Goal: Task Accomplishment & Management: Manage account settings

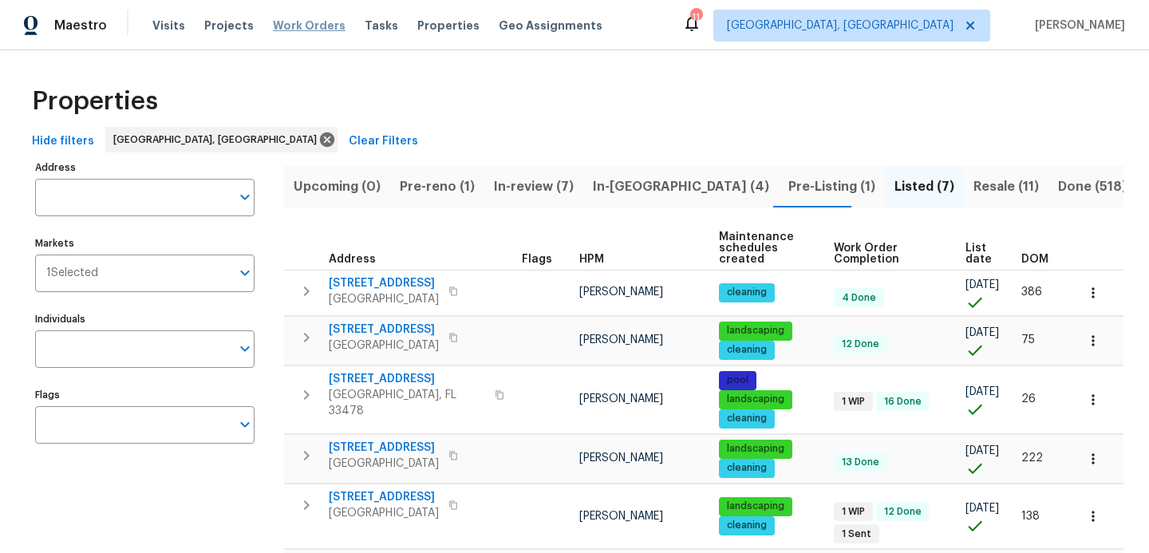
click at [303, 26] on span "Work Orders" at bounding box center [309, 26] width 73 height 16
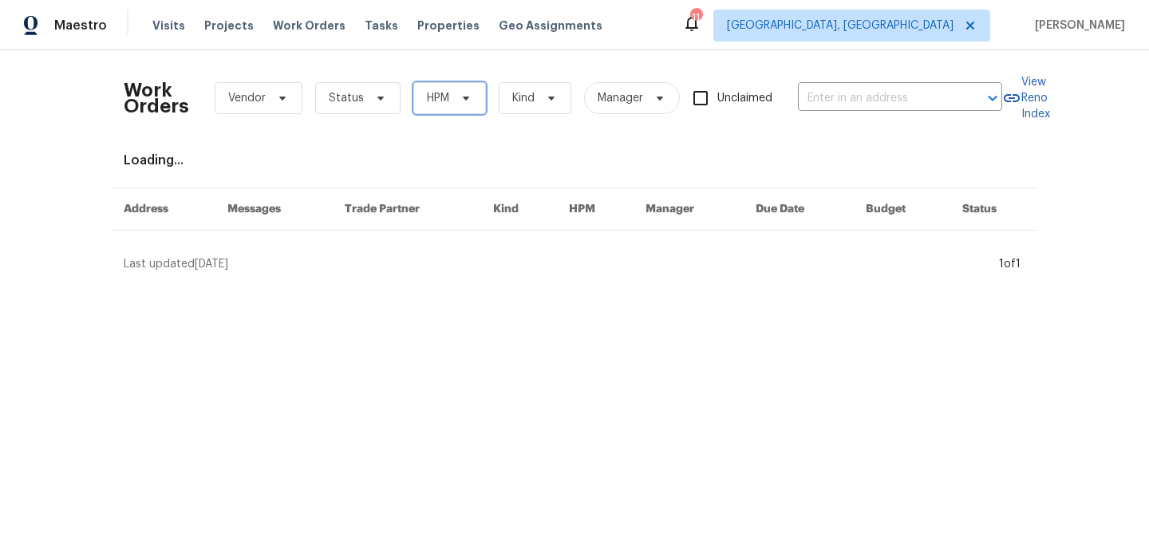
click at [442, 97] on span "HPM" at bounding box center [438, 98] width 22 height 16
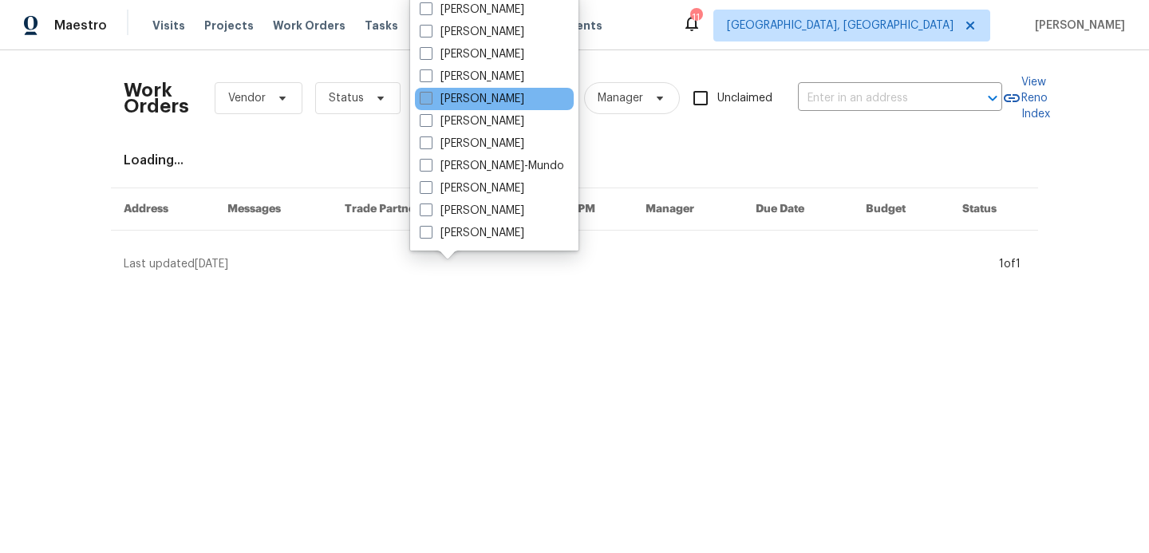
click at [428, 104] on span at bounding box center [426, 98] width 13 height 13
click at [428, 101] on input "[PERSON_NAME]" at bounding box center [425, 96] width 10 height 10
checkbox input "true"
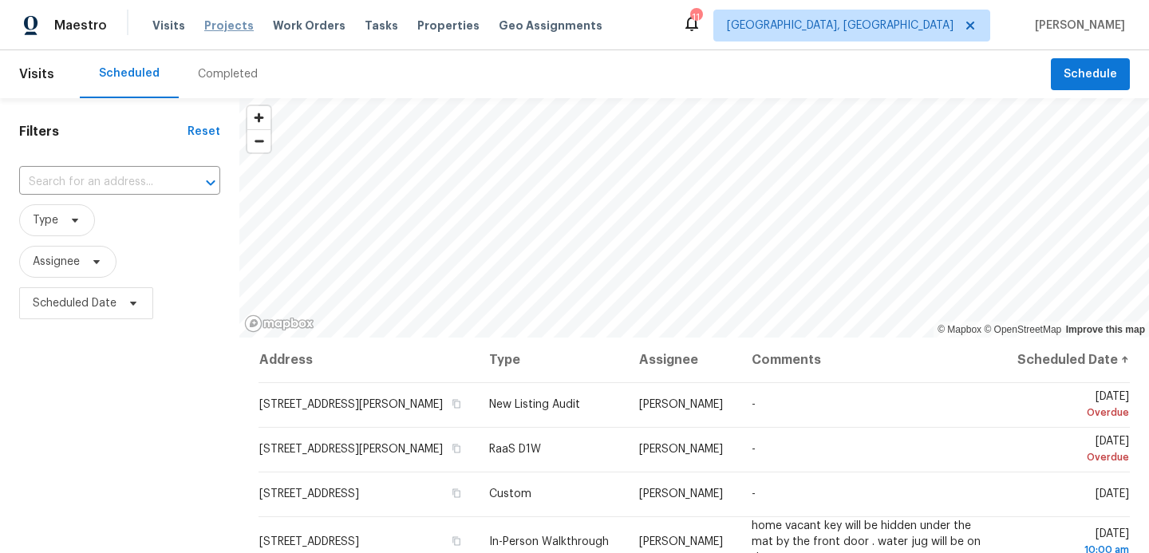
click at [224, 20] on span "Projects" at bounding box center [228, 26] width 49 height 16
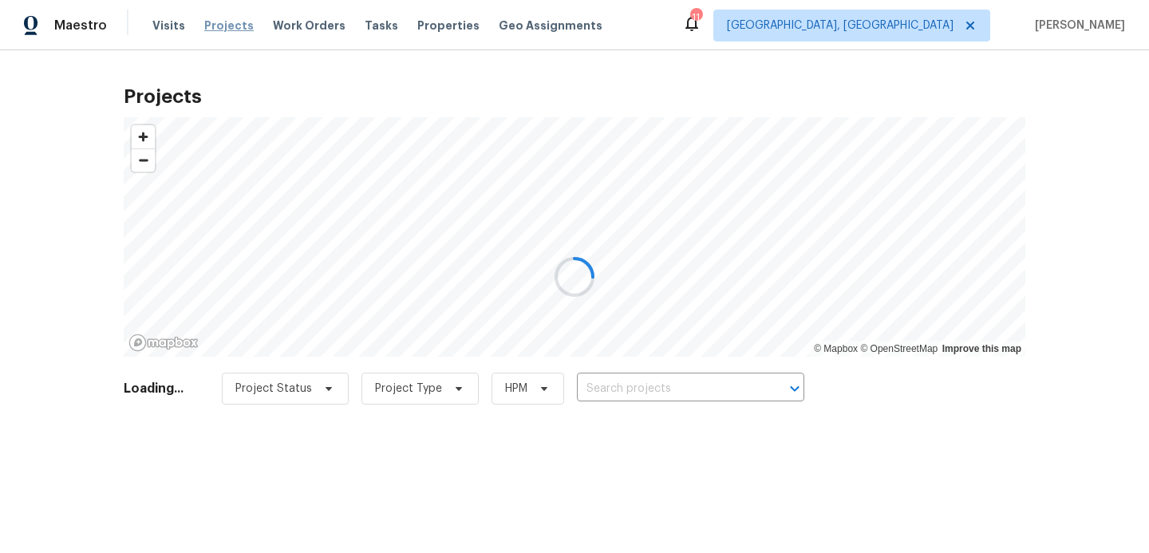
click at [224, 20] on div at bounding box center [574, 276] width 1149 height 553
click at [596, 395] on div at bounding box center [574, 276] width 1149 height 553
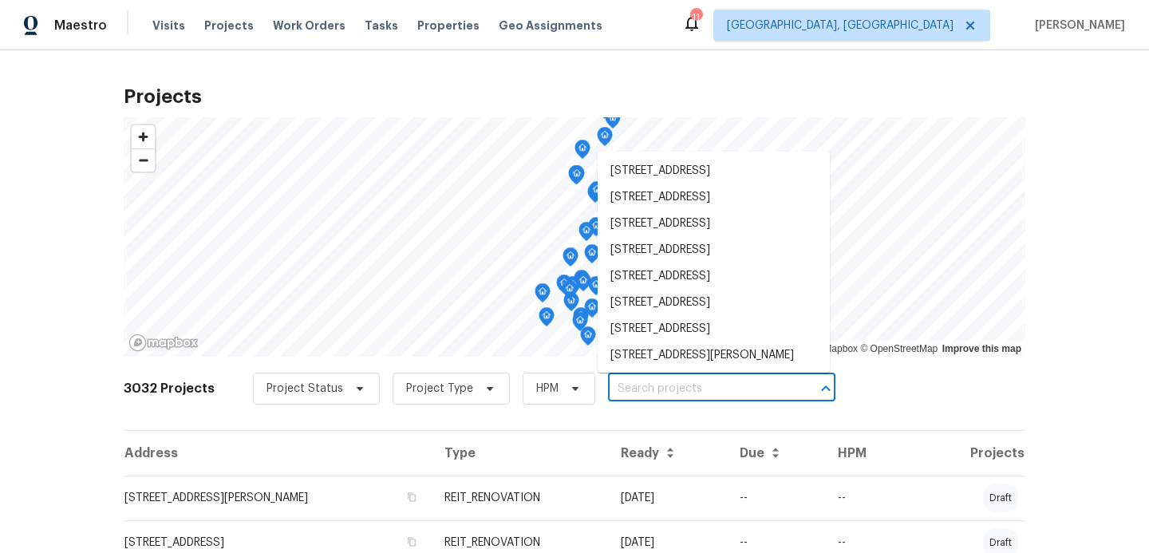
click at [622, 398] on input "text" at bounding box center [699, 389] width 183 height 25
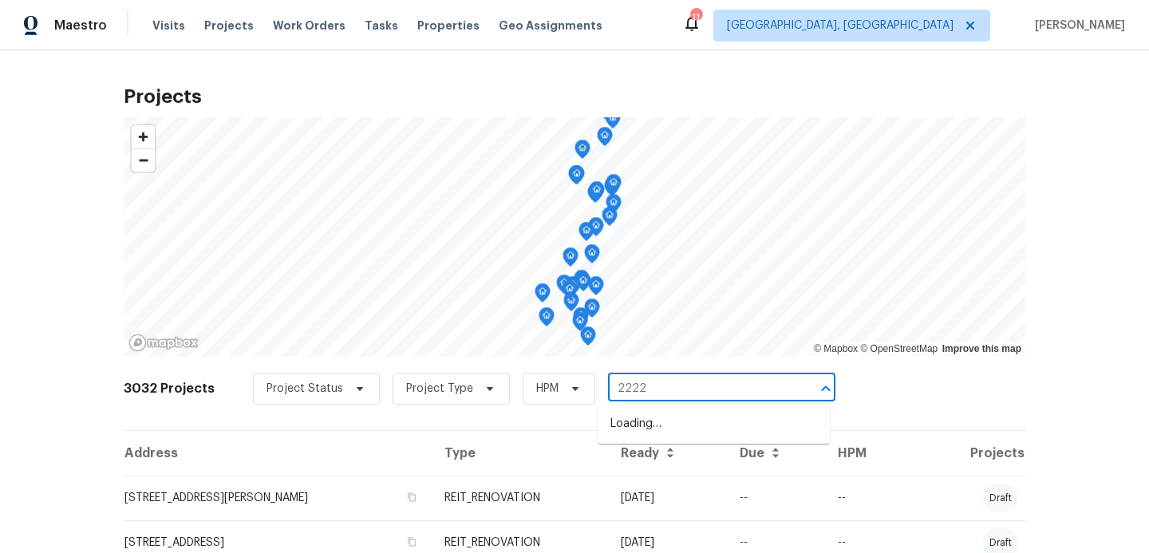
type input "22226"
click at [628, 436] on li "22226 SW 65th Ter, Boca Raton, FL 33428" at bounding box center [714, 424] width 232 height 26
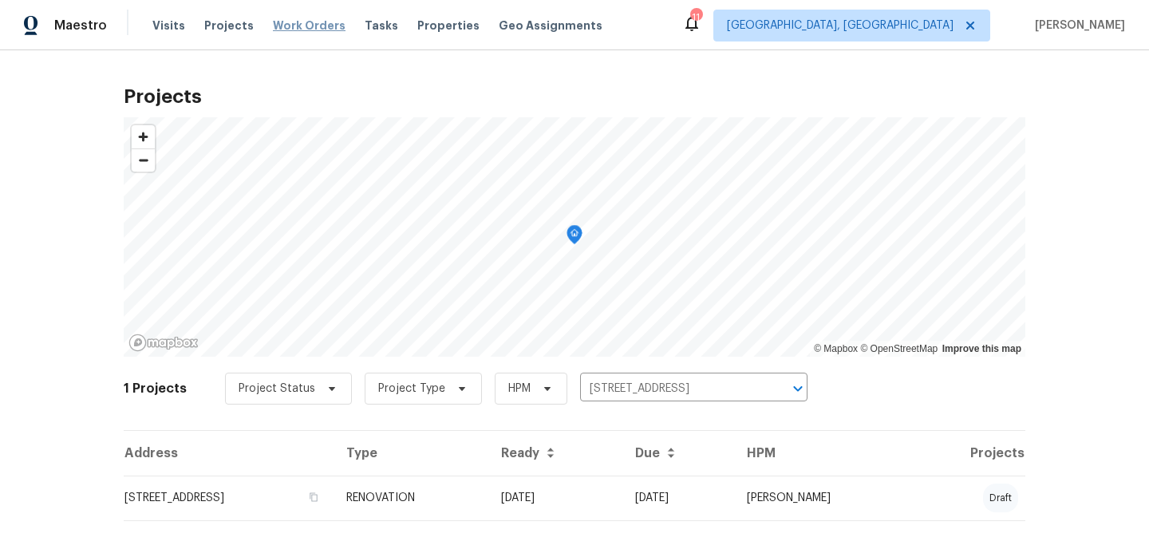
click at [290, 30] on span "Work Orders" at bounding box center [309, 26] width 73 height 16
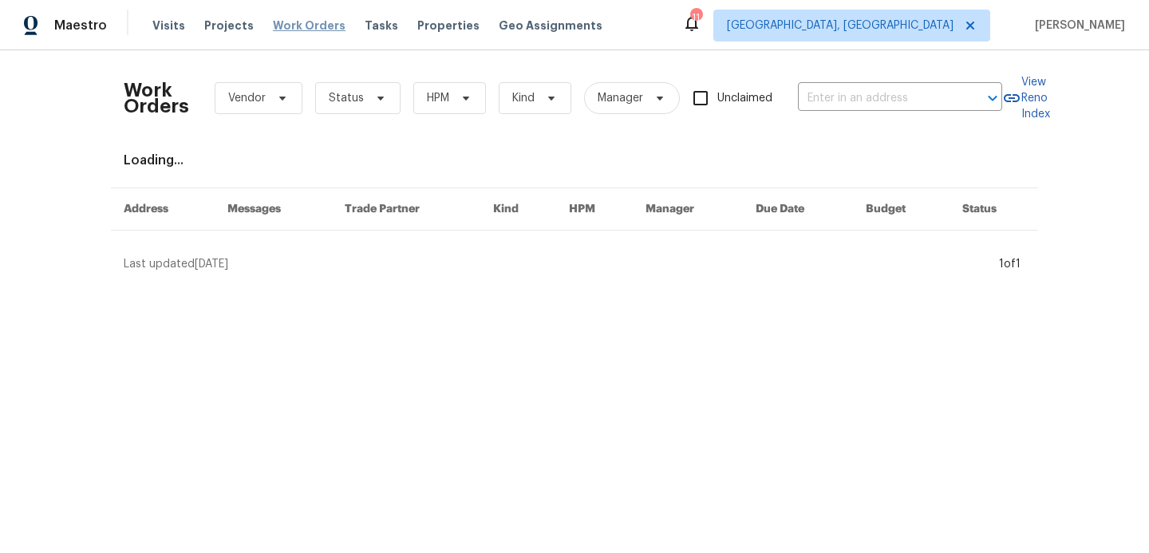
click at [300, 18] on span "Work Orders" at bounding box center [309, 26] width 73 height 16
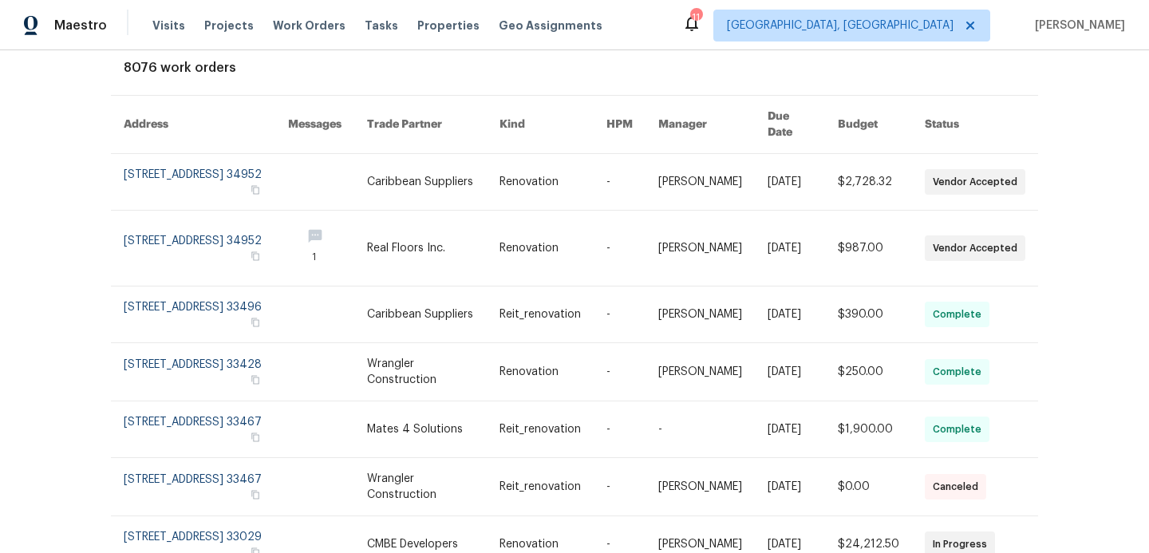
scroll to position [95, 0]
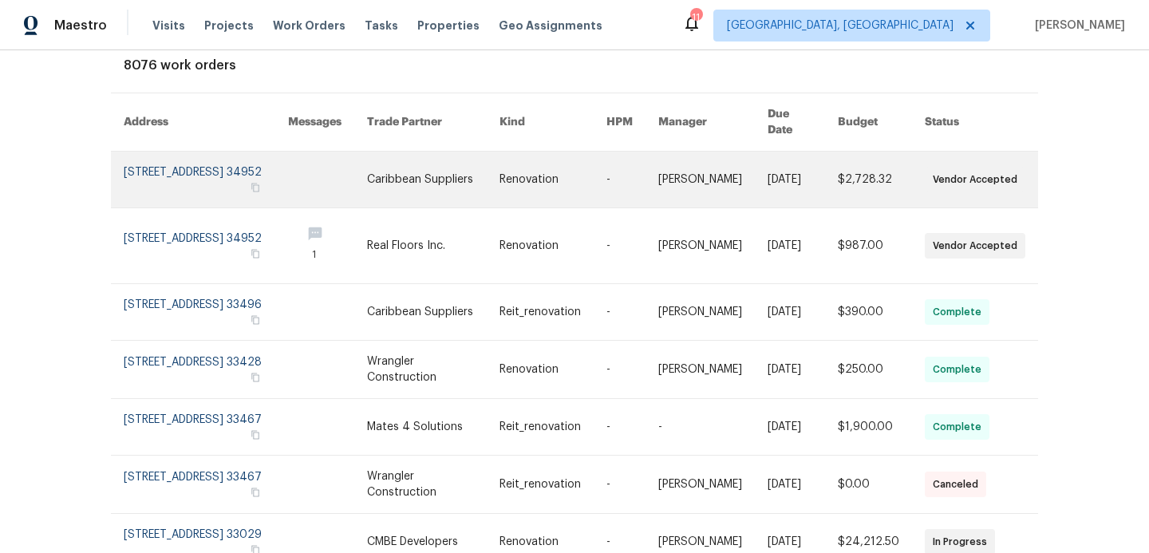
click at [240, 168] on link at bounding box center [206, 180] width 164 height 56
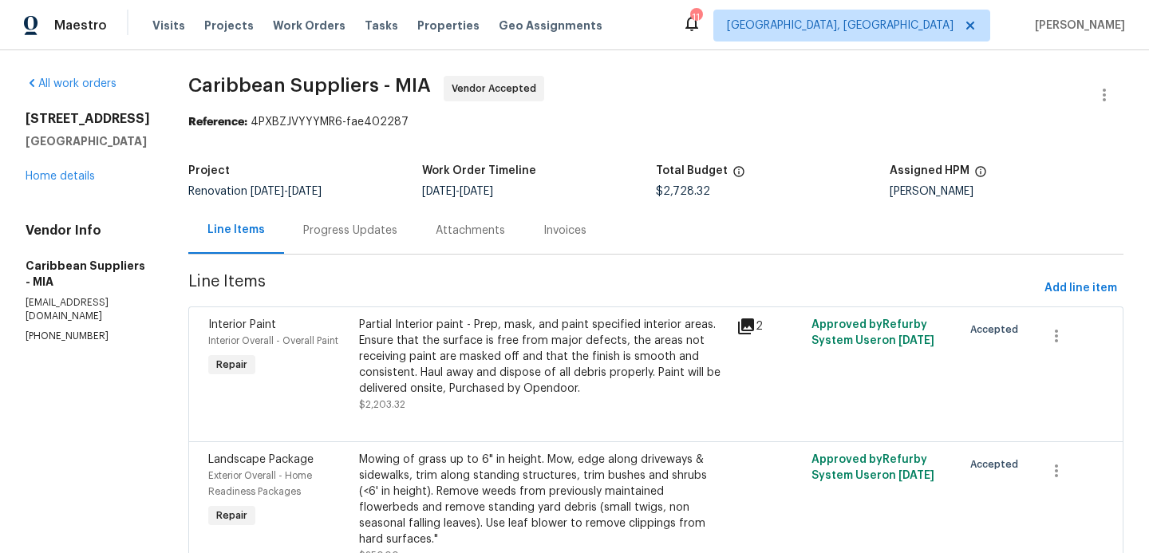
click at [457, 372] on div "Partial Interior paint - Prep, mask, and paint specified interior areas. Ensure…" at bounding box center [543, 357] width 368 height 80
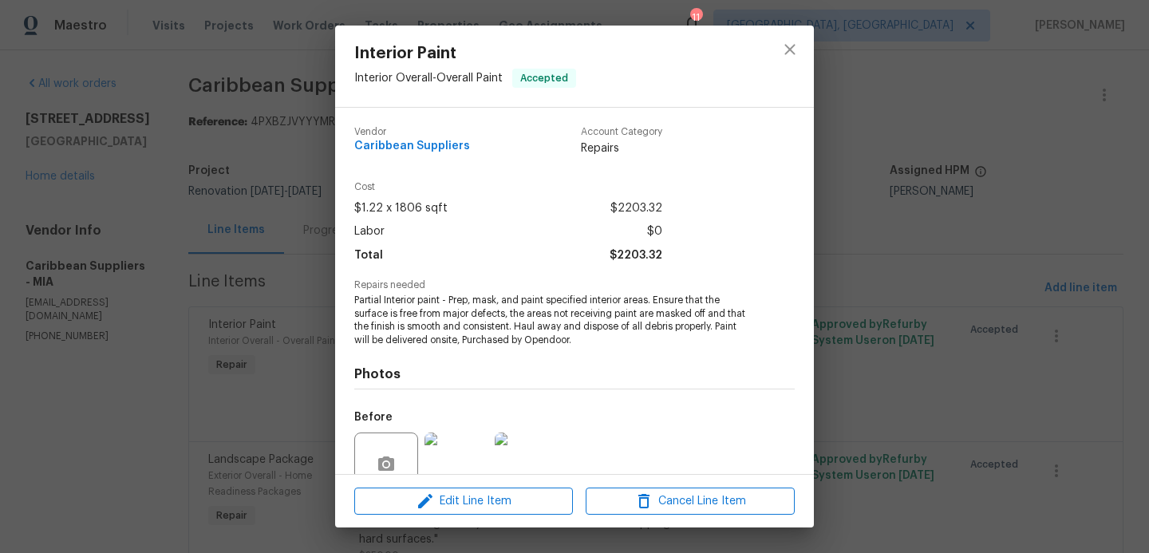
scroll to position [20, 0]
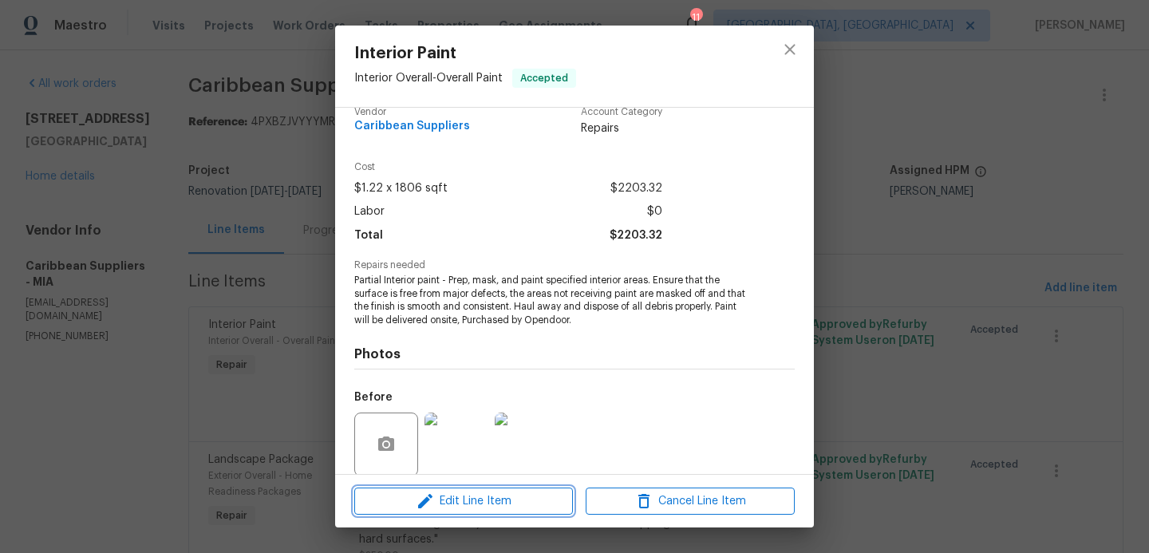
click at [489, 501] on span "Edit Line Item" at bounding box center [463, 502] width 209 height 20
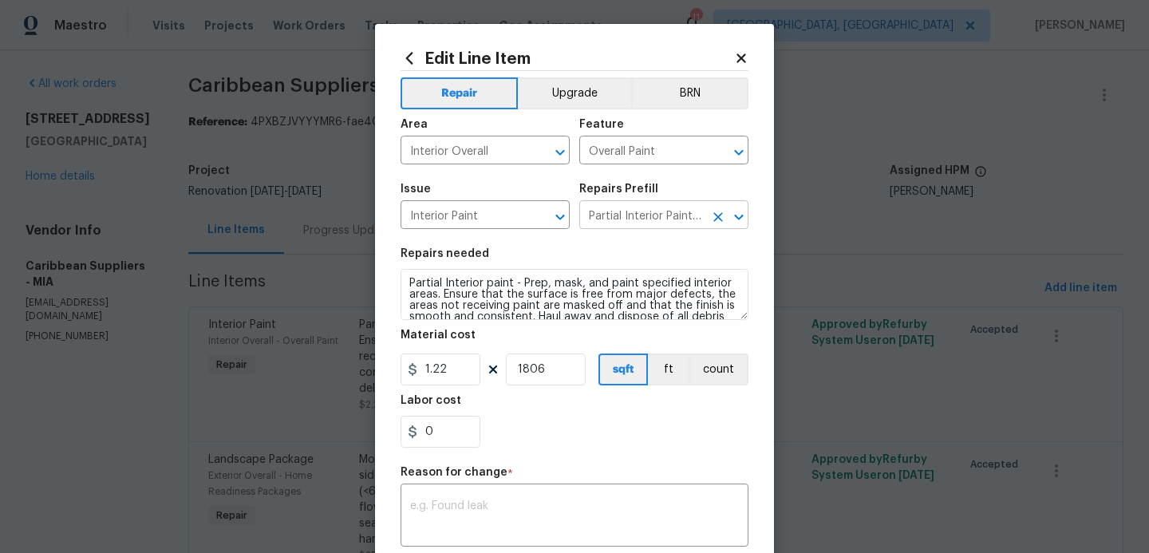
click at [696, 217] on input "Partial Interior Paint LABOR ONLY $1.22" at bounding box center [641, 216] width 125 height 25
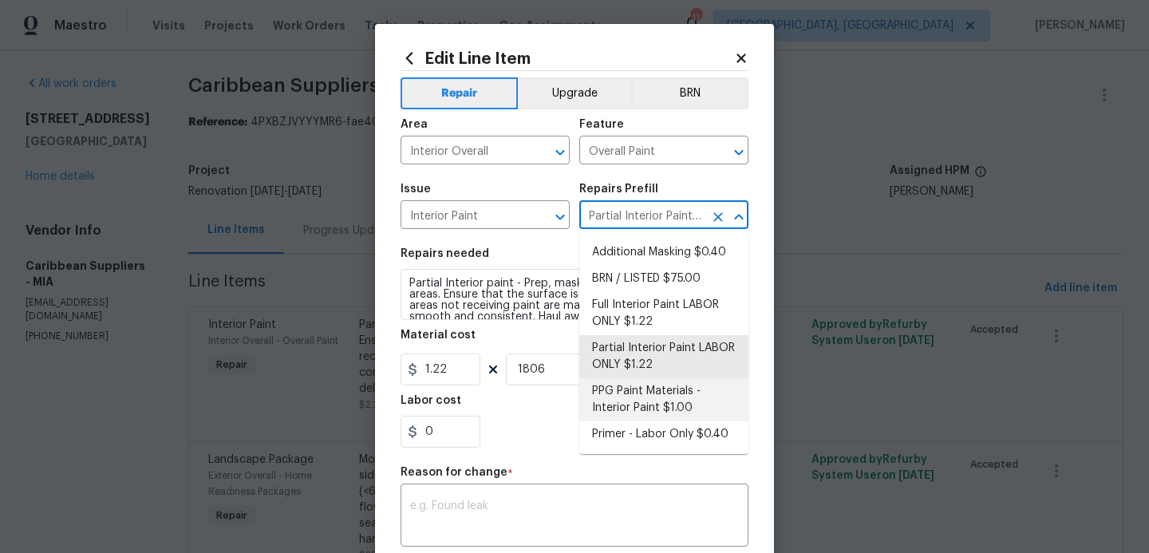
scroll to position [0, 0]
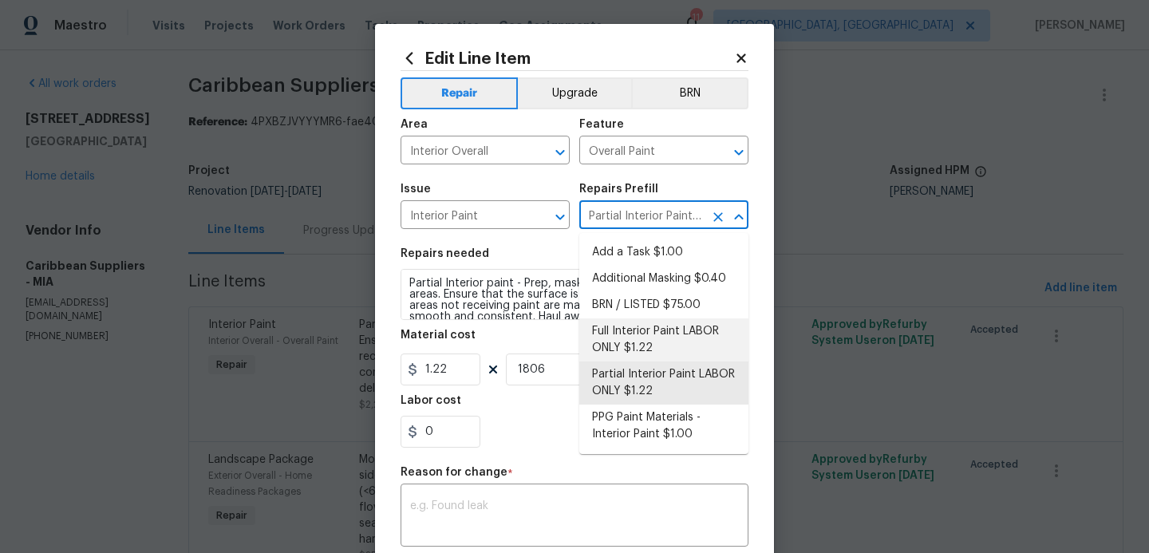
click at [669, 342] on li "Full Interior Paint LABOR ONLY $1.22" at bounding box center [663, 339] width 169 height 43
type input "Partial Interior Paint LABOR ONLY $1.22"
type textarea "Full Interior paint - (walls, ceilings, trim, and doors) - PAINT PROVIDED BY OP…"
type input "Full Interior Paint LABOR ONLY $1.22"
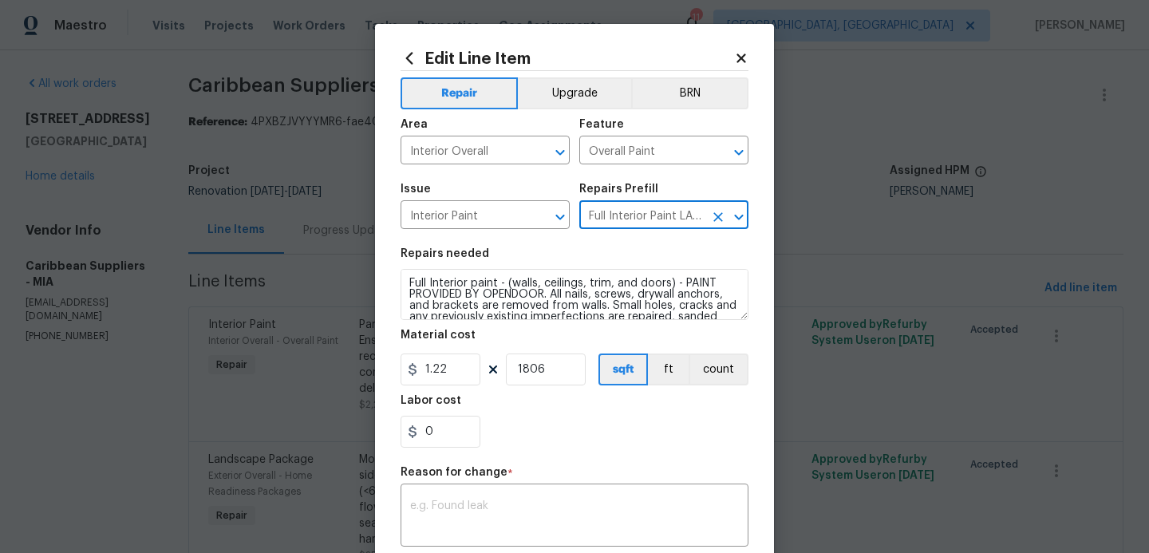
scroll to position [234, 0]
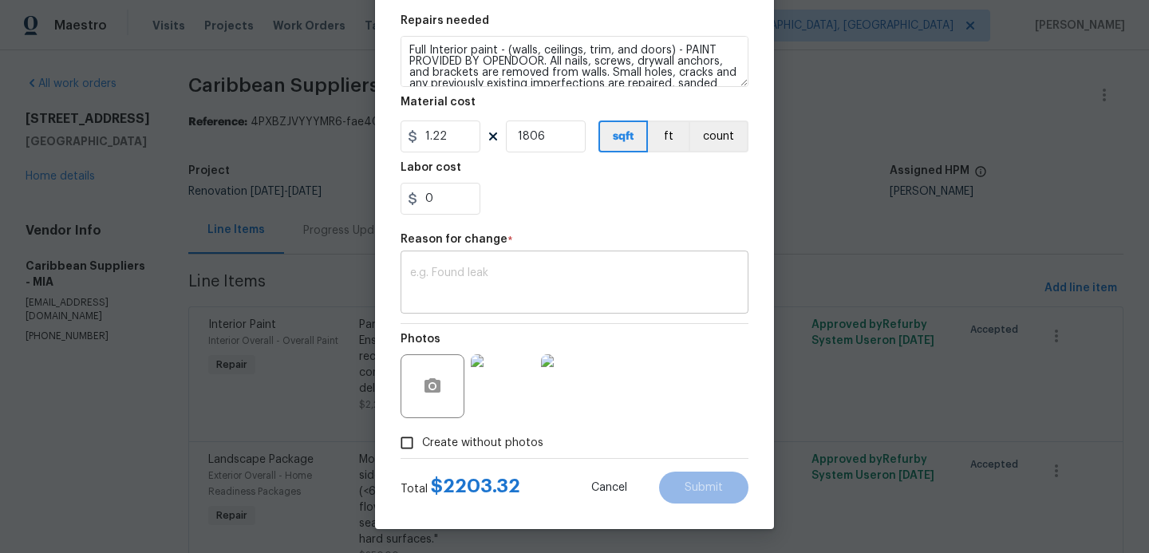
click at [516, 291] on textarea at bounding box center [574, 284] width 329 height 34
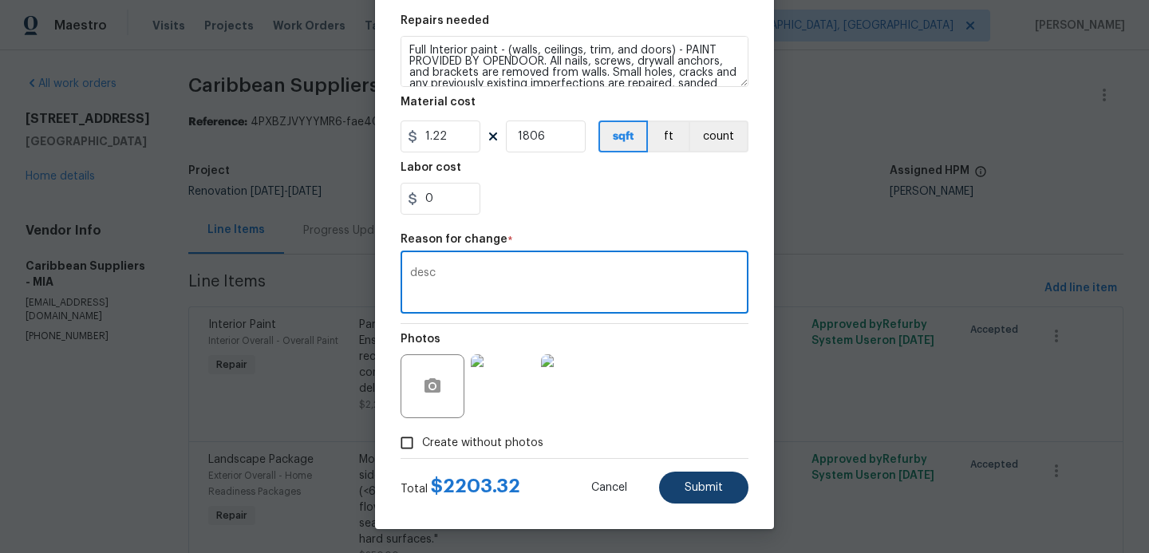
type textarea "desc"
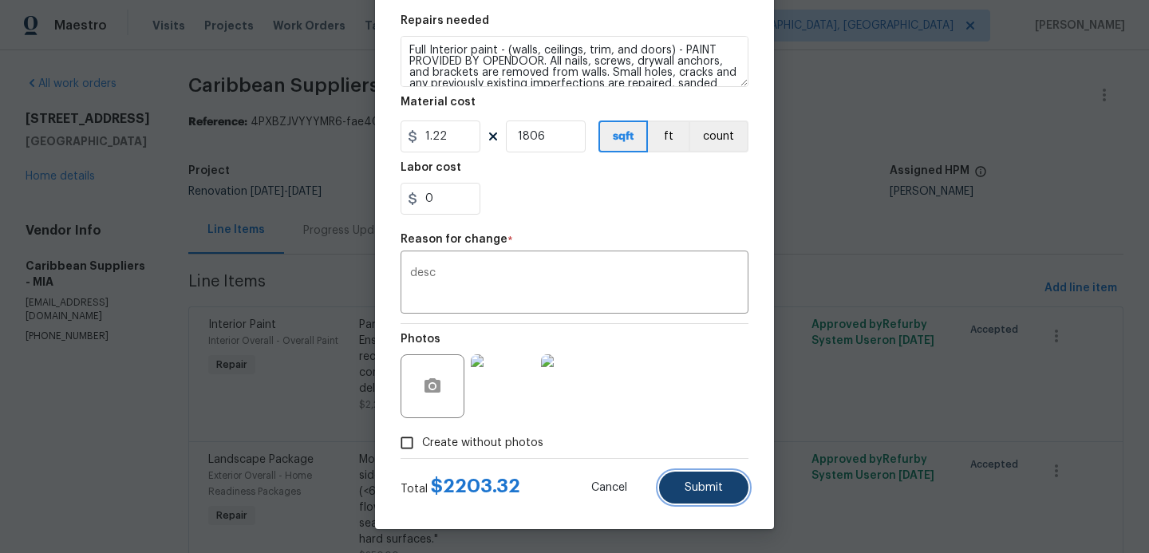
click at [691, 491] on span "Submit" at bounding box center [704, 488] width 38 height 12
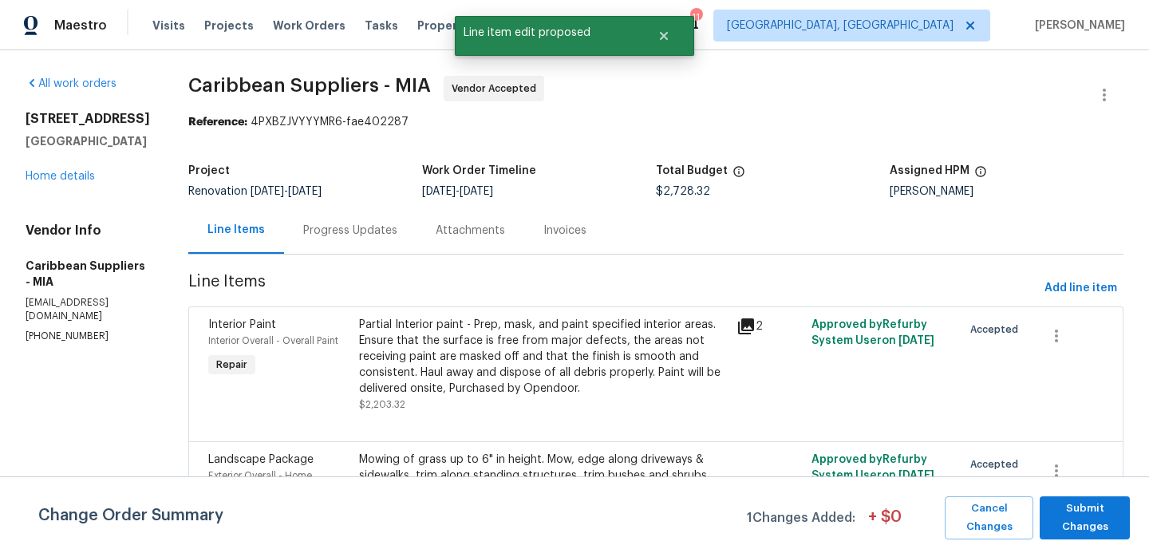
scroll to position [0, 0]
click at [1079, 533] on span "Submit Changes" at bounding box center [1085, 518] width 74 height 37
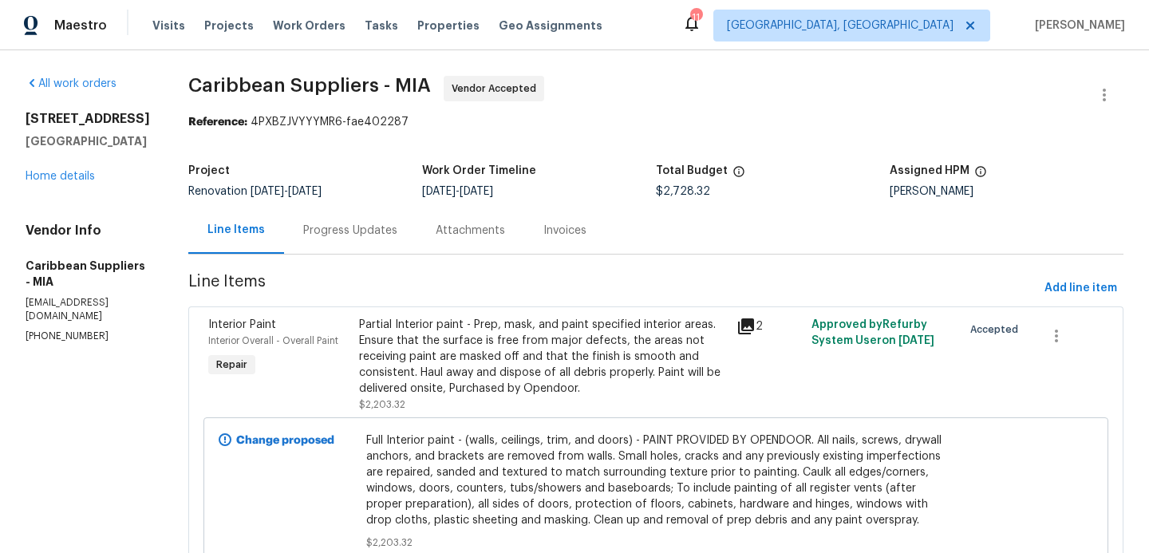
click at [571, 372] on div "Partial Interior paint - Prep, mask, and paint specified interior areas. Ensure…" at bounding box center [543, 357] width 368 height 80
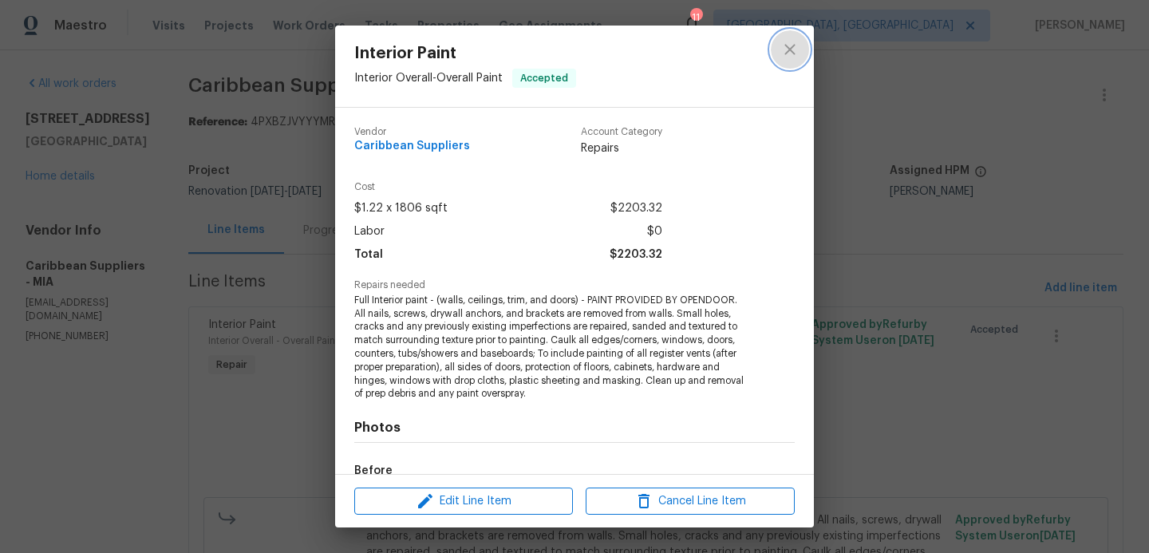
click at [782, 59] on button "close" at bounding box center [790, 49] width 38 height 38
